Goal: Task Accomplishment & Management: Manage account settings

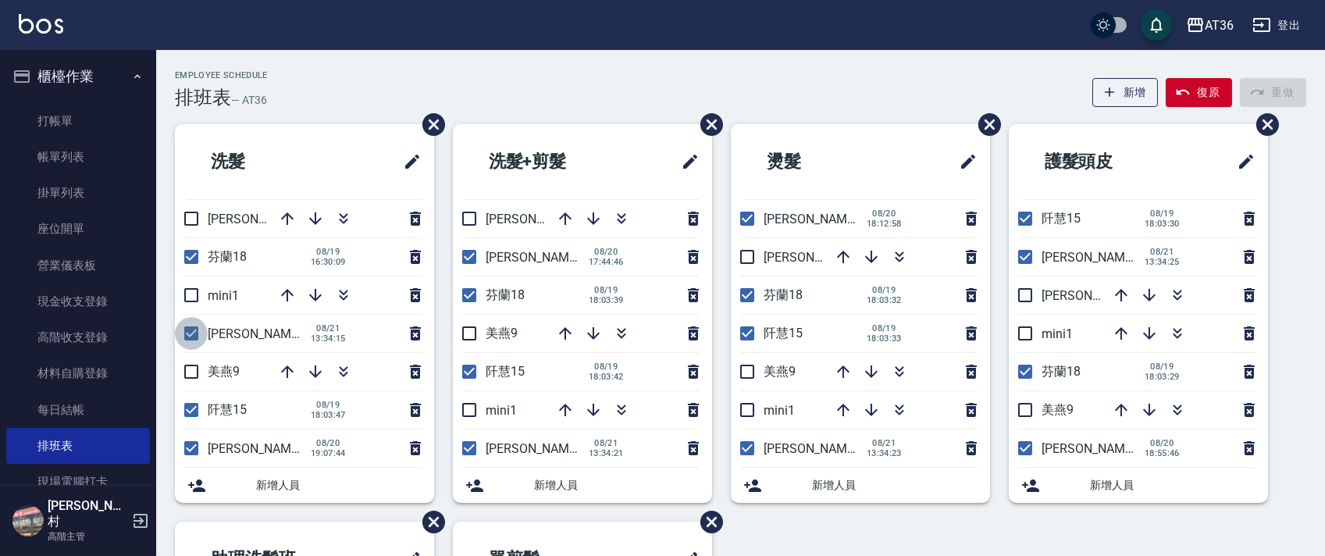
click at [189, 326] on input "checkbox" at bounding box center [191, 333] width 33 height 33
checkbox input "false"
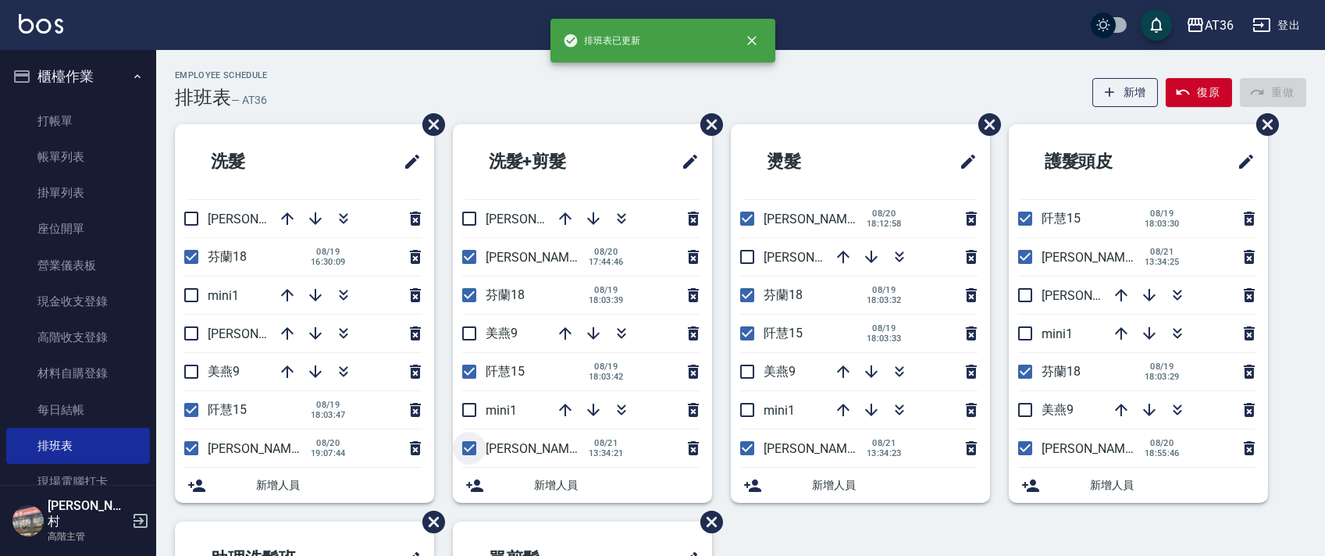
click at [464, 445] on input "checkbox" at bounding box center [469, 448] width 33 height 33
checkbox input "false"
click at [743, 447] on input "checkbox" at bounding box center [747, 448] width 33 height 33
checkbox input "false"
click at [1028, 256] on input "checkbox" at bounding box center [1025, 256] width 33 height 33
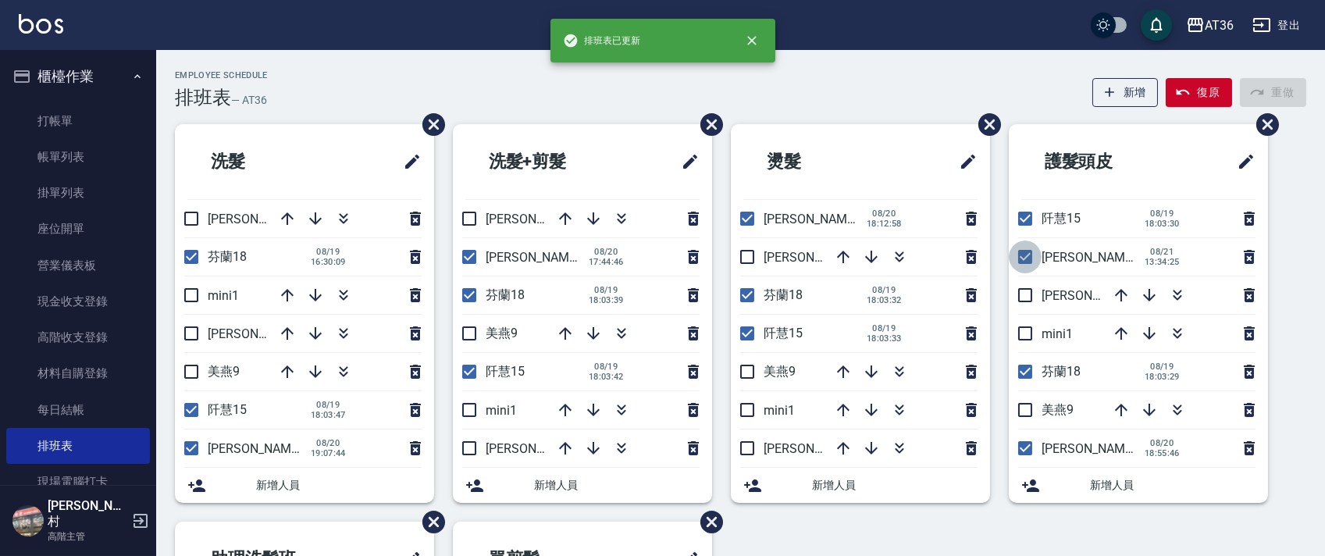
checkbox input "false"
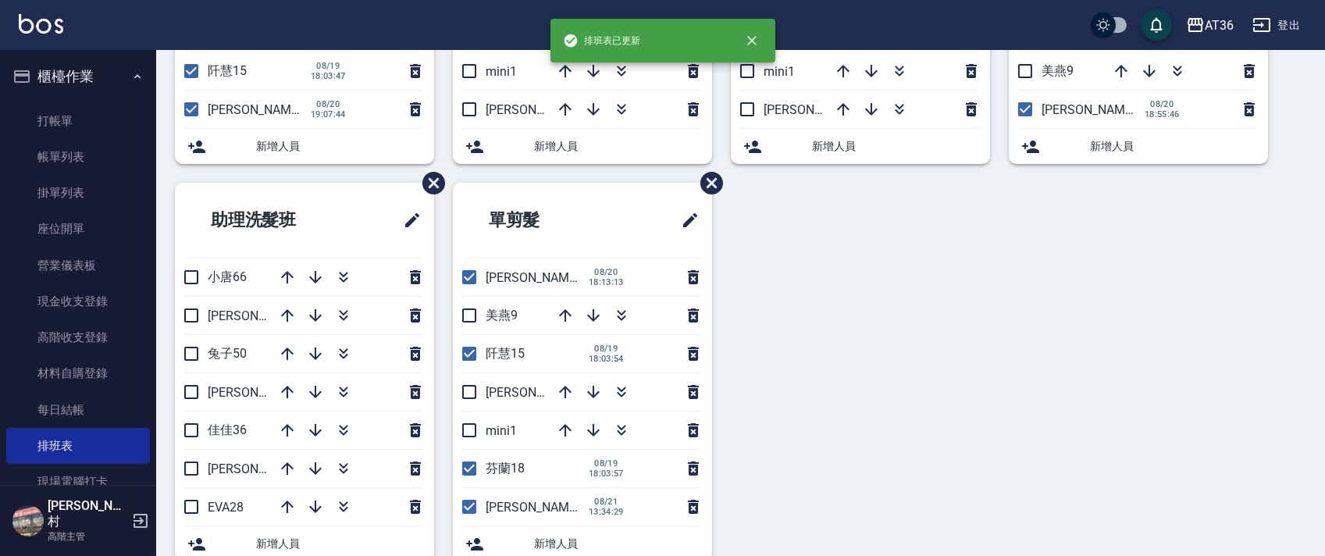
scroll to position [369, 0]
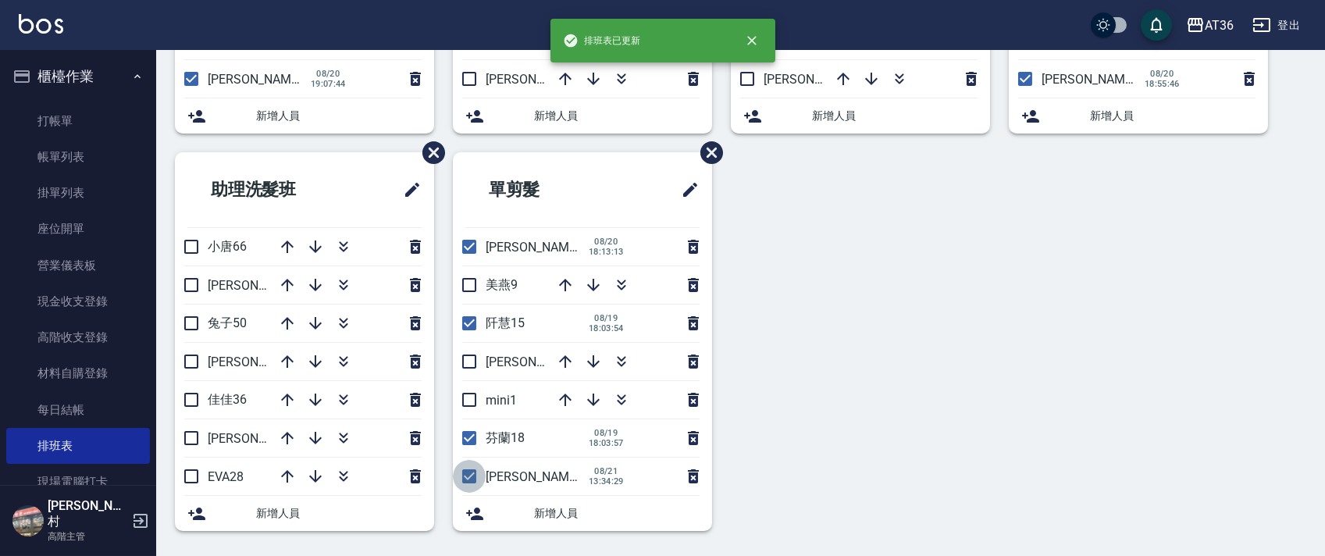
click at [469, 479] on input "checkbox" at bounding box center [469, 476] width 33 height 33
checkbox input "false"
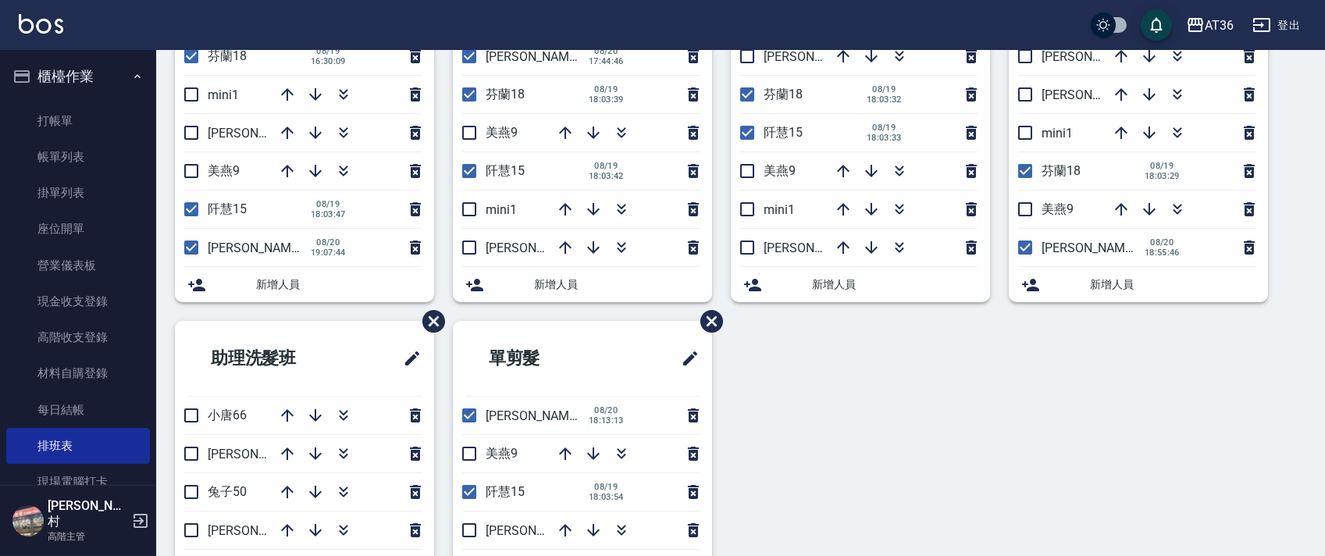
scroll to position [0, 0]
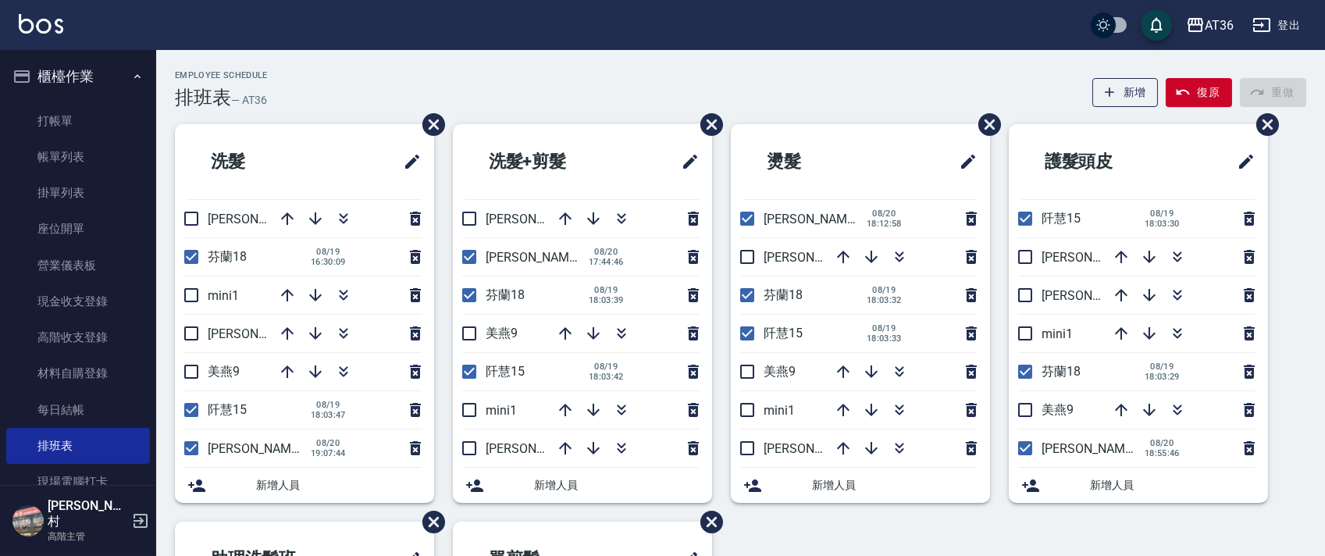
click at [746, 255] on input "checkbox" at bounding box center [747, 256] width 33 height 33
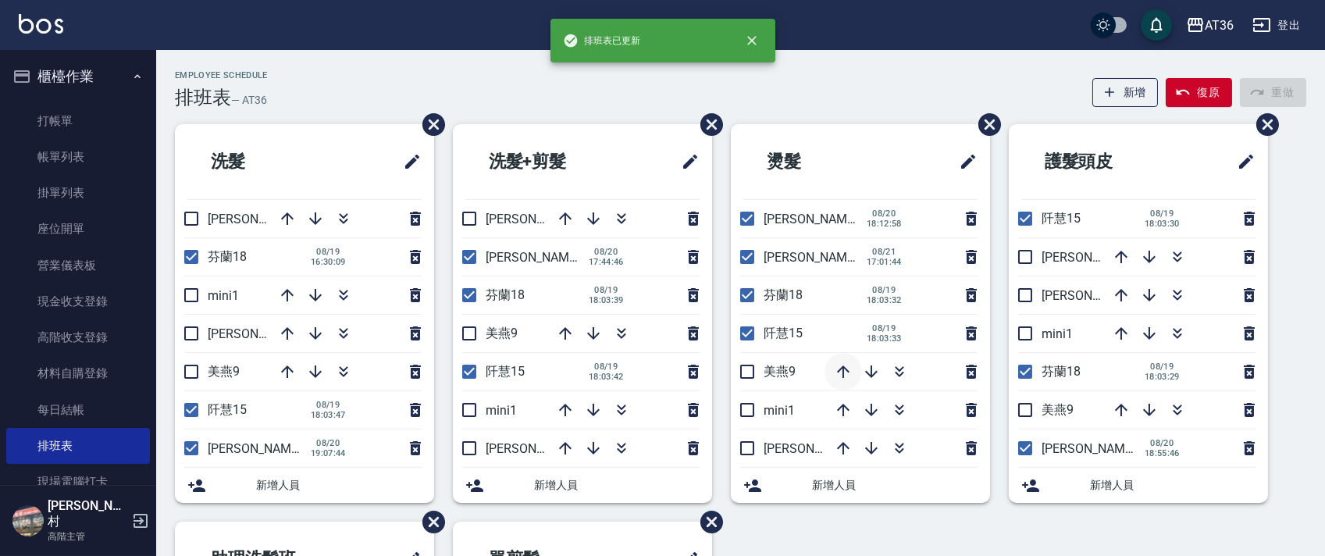
click at [844, 370] on icon "button" at bounding box center [843, 371] width 19 height 19
click at [747, 260] on input "checkbox" at bounding box center [747, 256] width 33 height 33
checkbox input "false"
